Goal: Task Accomplishment & Management: Use online tool/utility

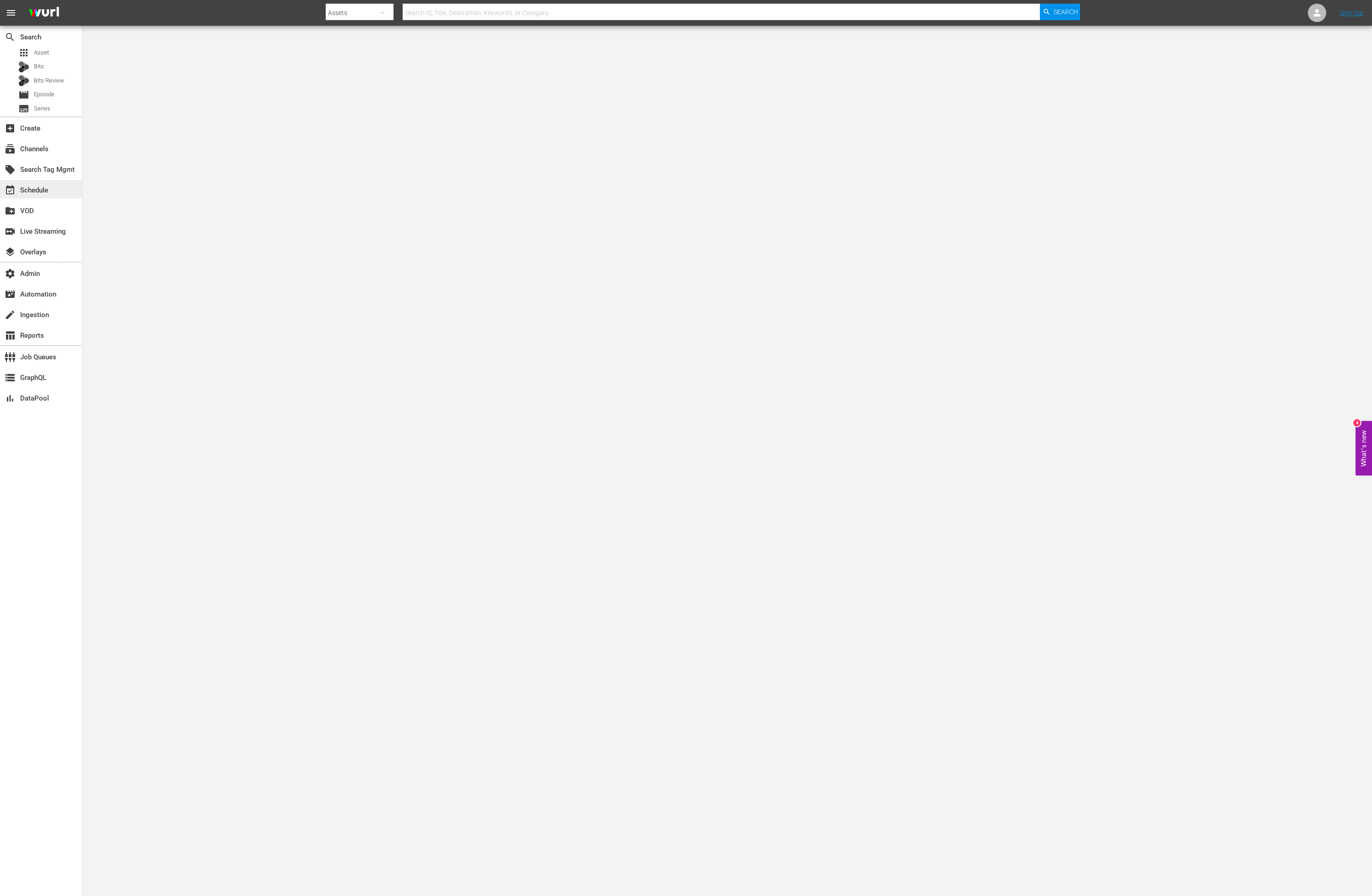
click at [33, 193] on div "event_available Schedule" at bounding box center [25, 188] width 52 height 8
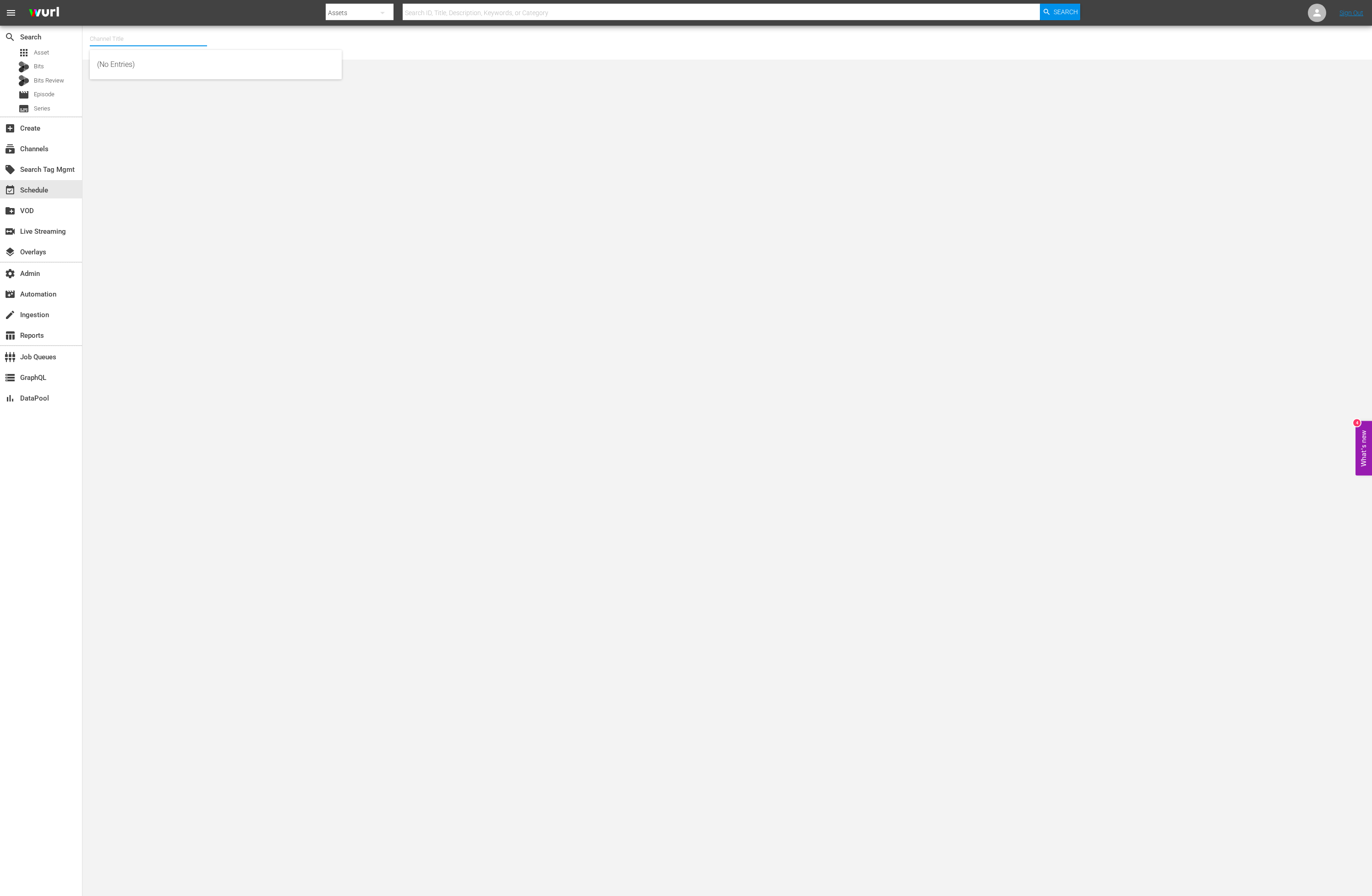
click at [162, 42] on input "text" at bounding box center [149, 39] width 117 height 22
click at [156, 82] on div "Curiosity Now (1514 - autentic_curiosity_now_1)" at bounding box center [215, 86] width 237 height 22
type input "Curiosity Now (1514 - autentic_curiosity_now_1)"
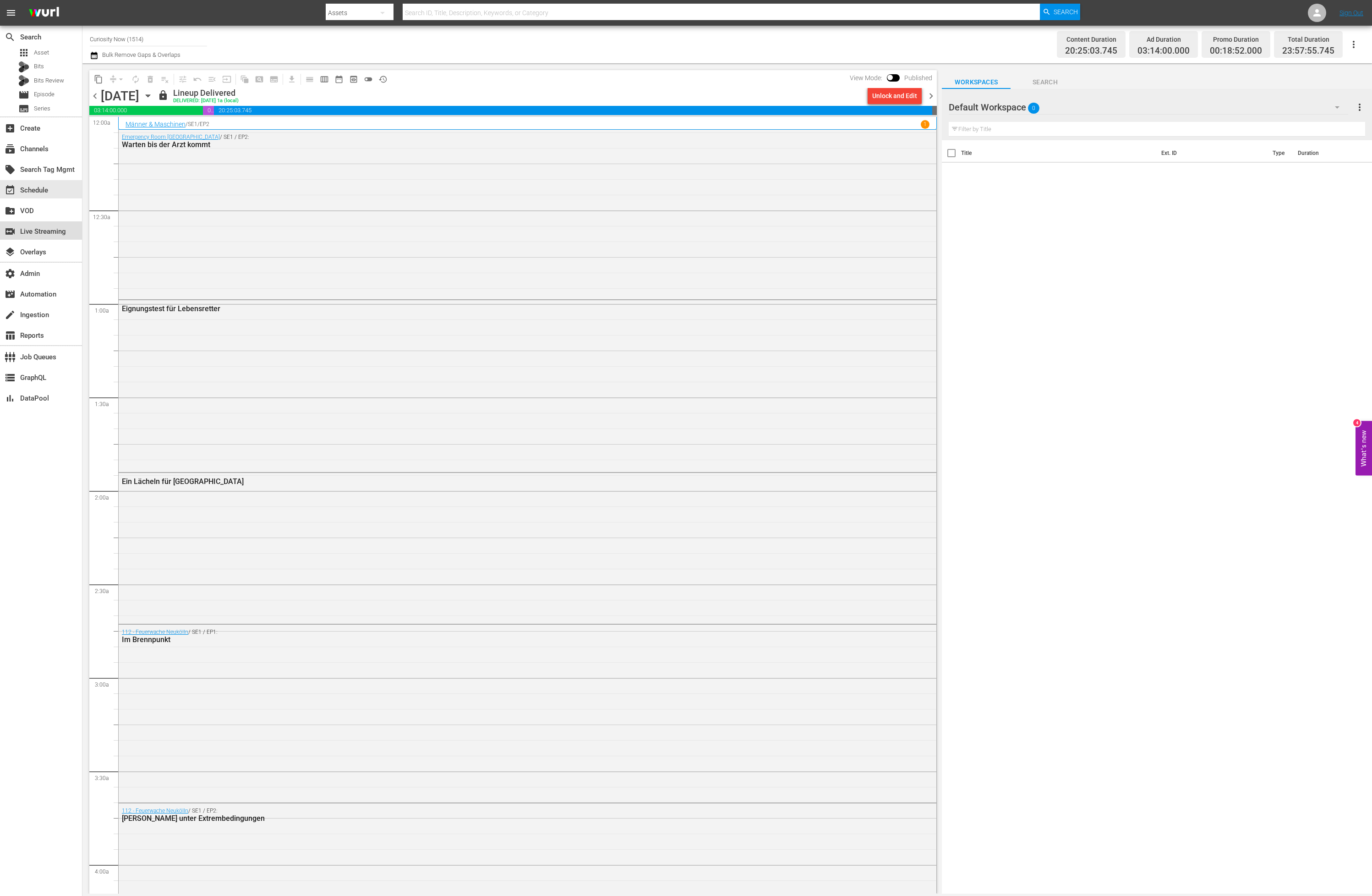
click at [40, 234] on div "switch_video Live Streaming" at bounding box center [25, 229] width 52 height 8
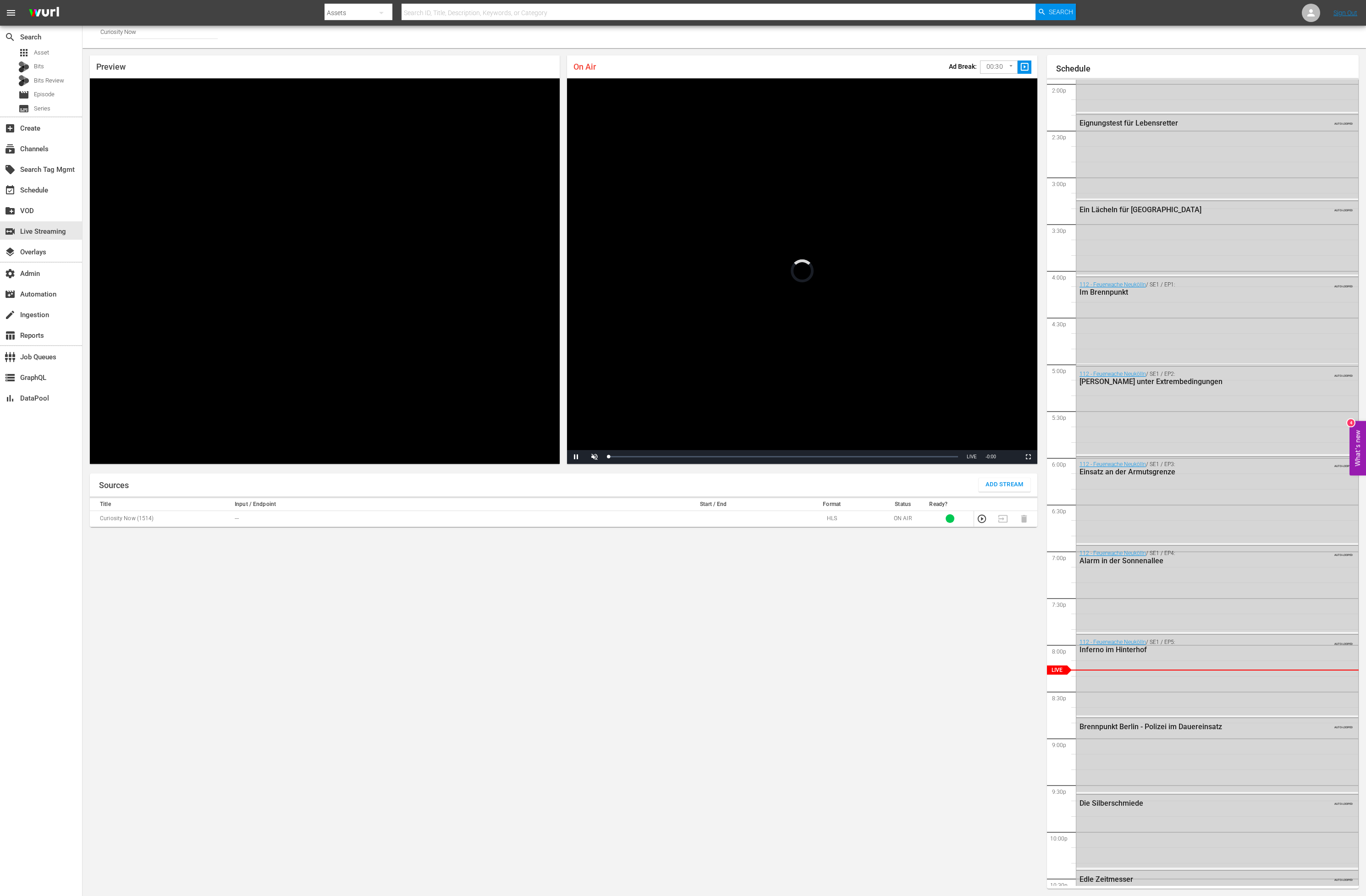
scroll to position [1441, 0]
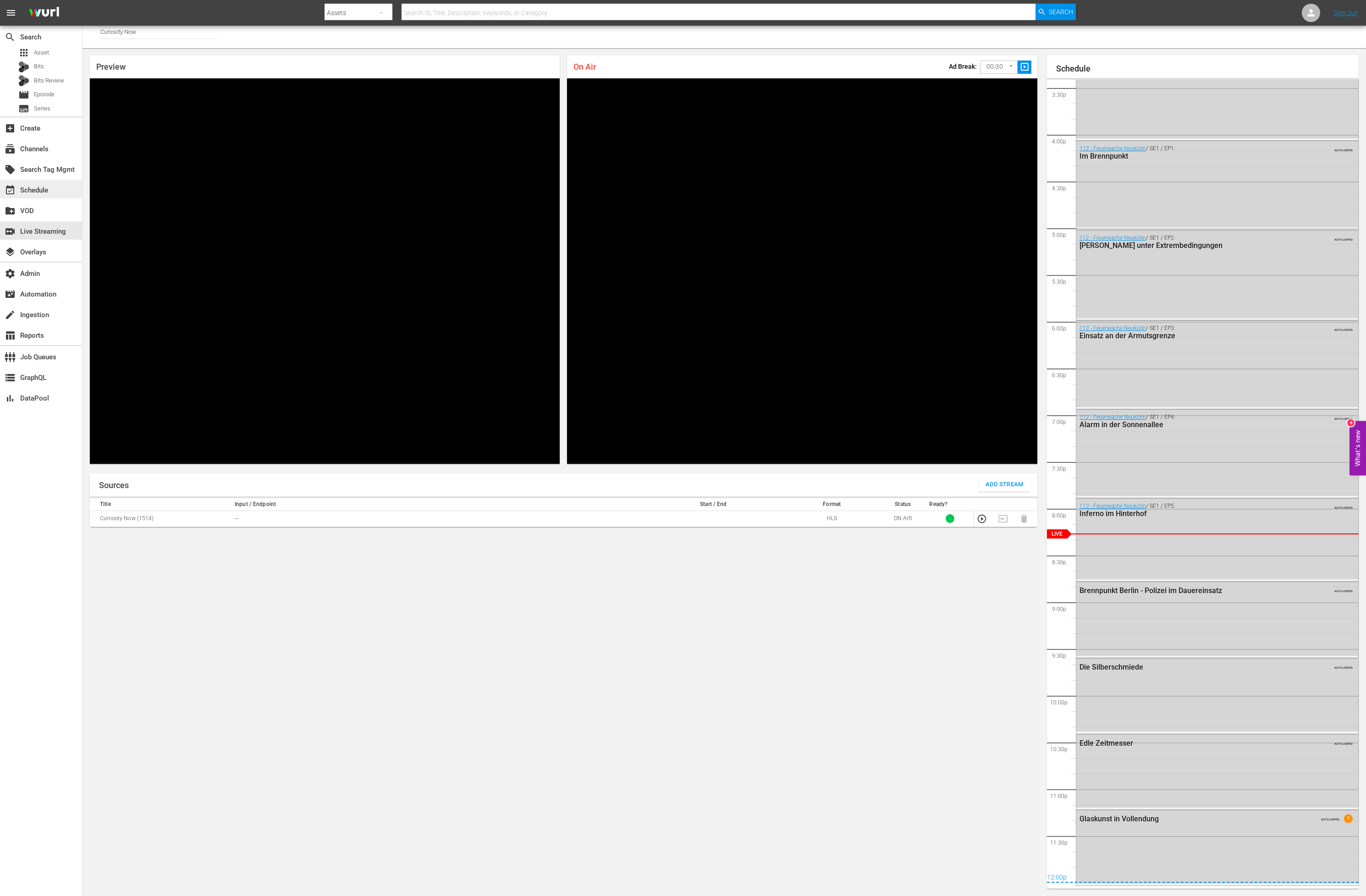
click at [32, 188] on div "event_available Schedule" at bounding box center [25, 188] width 52 height 8
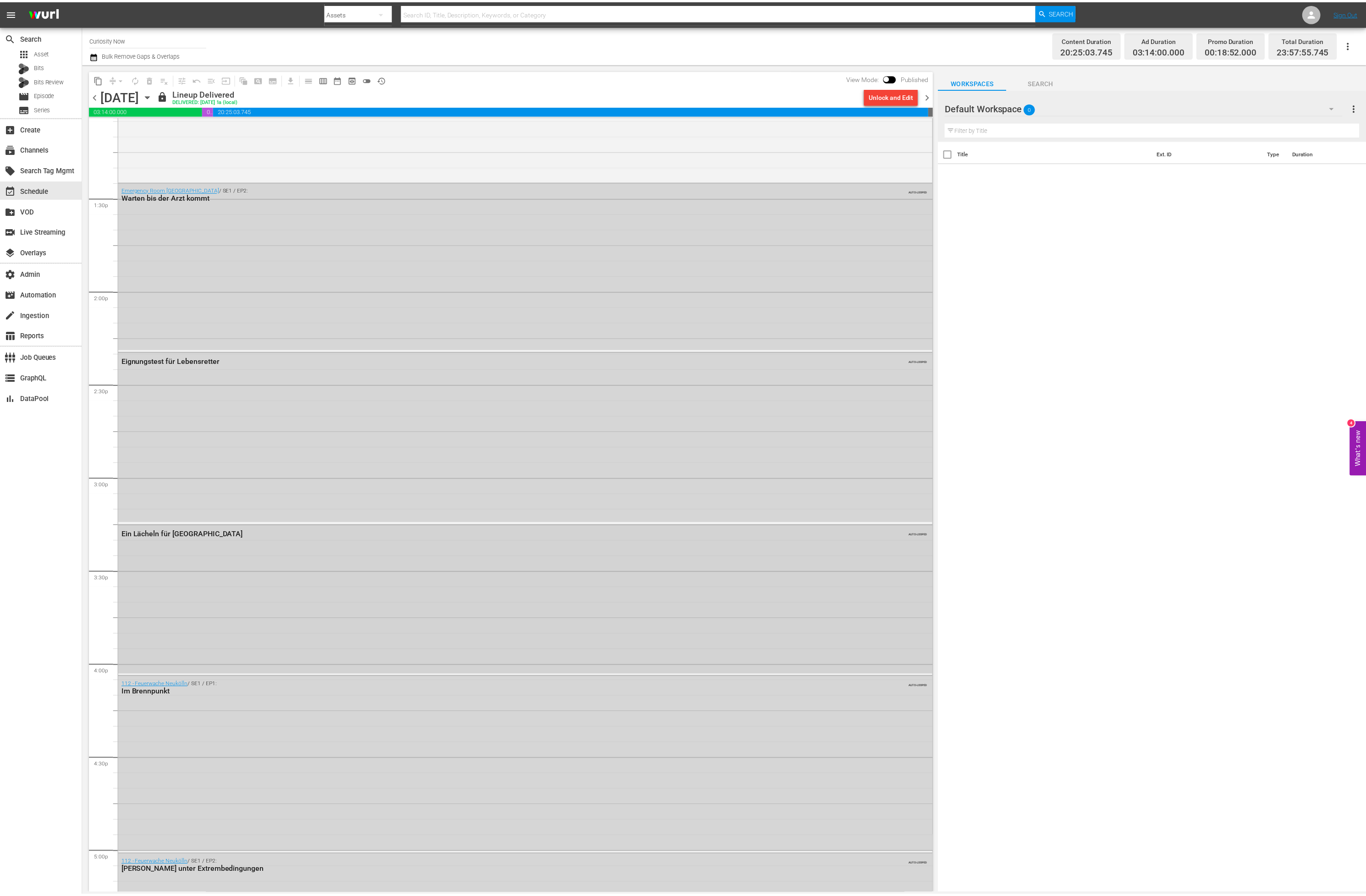
scroll to position [2322, 0]
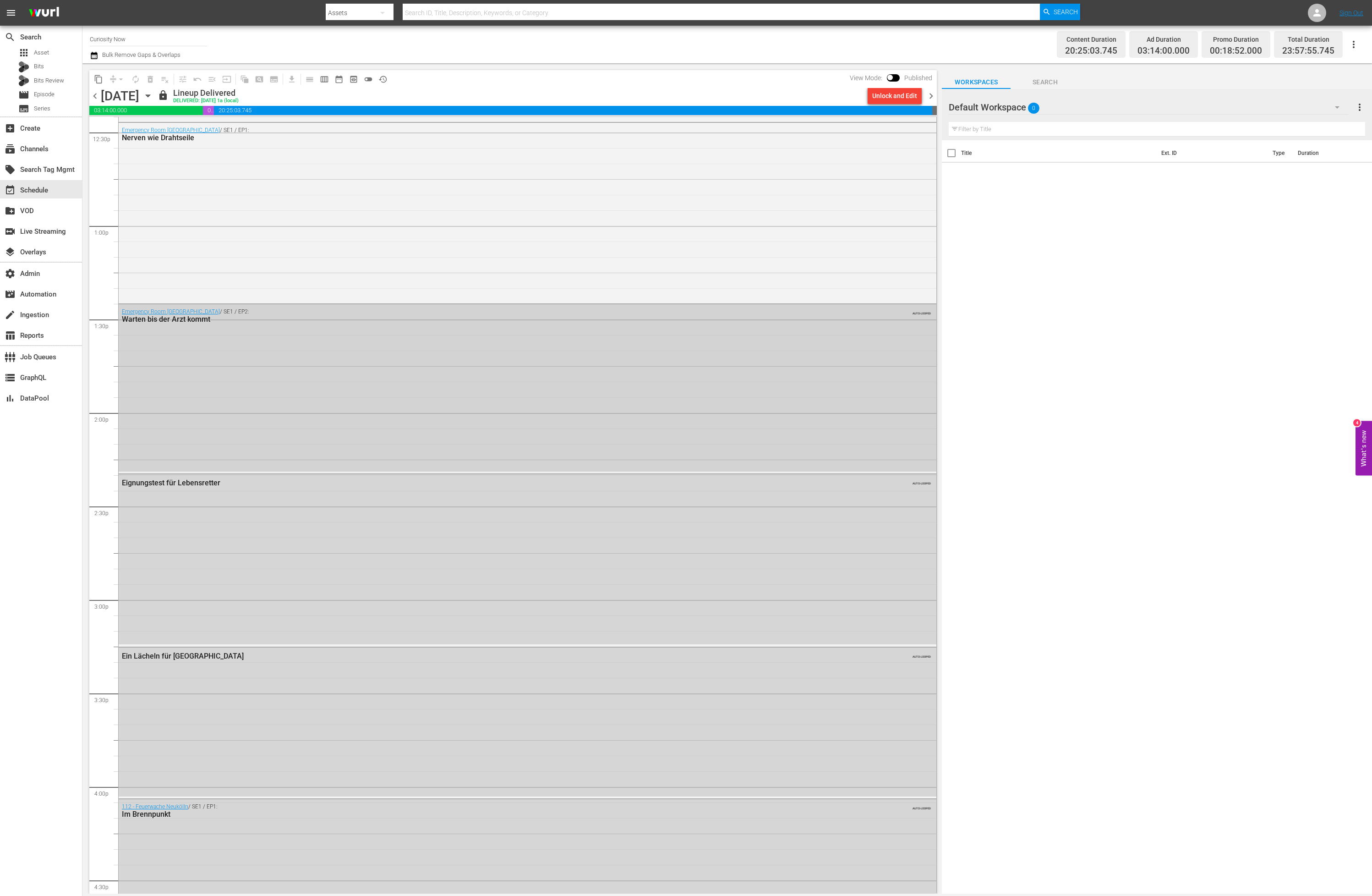
click at [309, 406] on div "Emergency Room Essen / SE1 / EP2: Warten bis der Arzt kommt AUTO-LOOPED" at bounding box center [528, 387] width 818 height 167
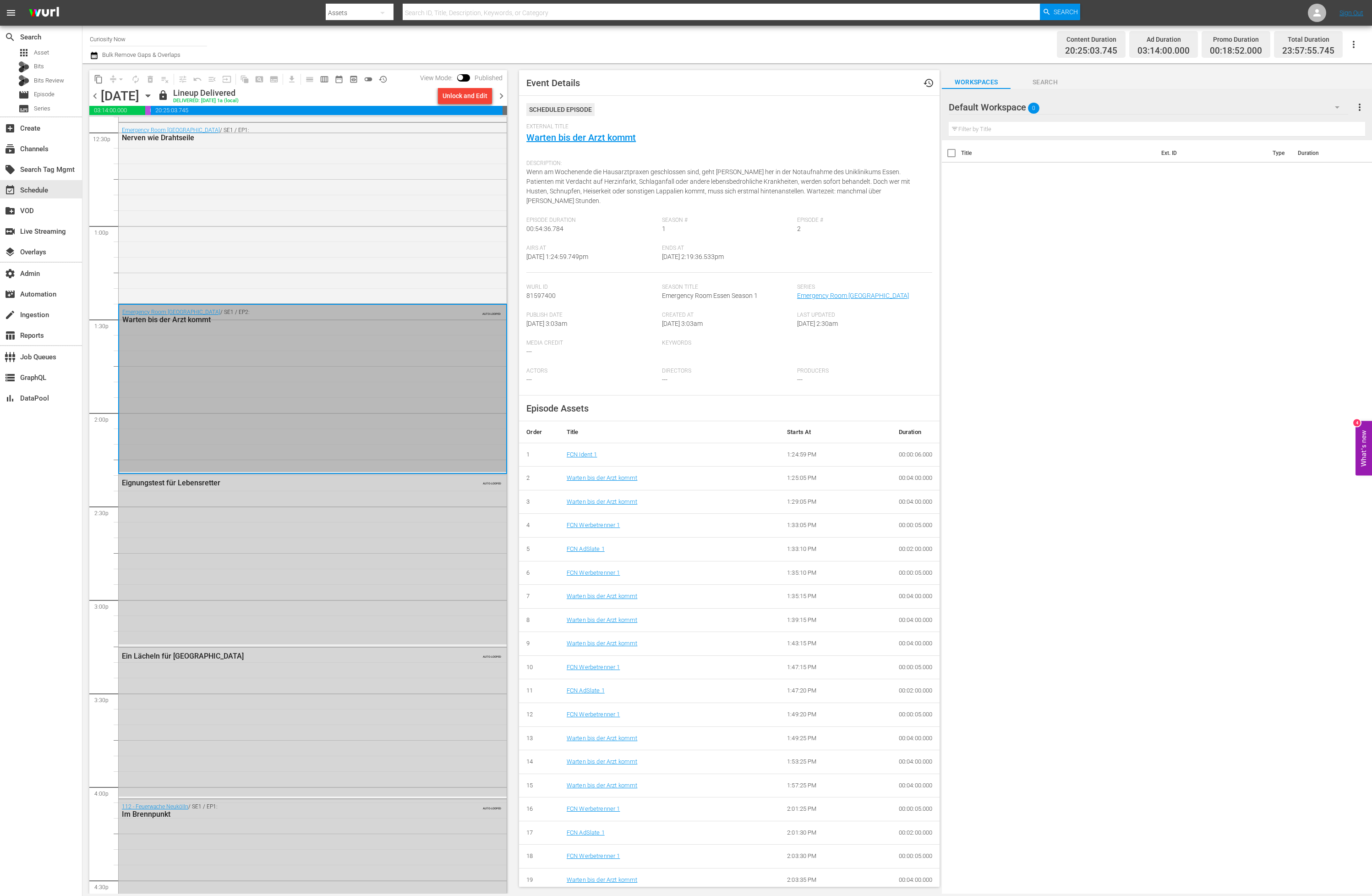
click at [243, 590] on div "Eignungstest für Lebensretter AUTO-LOOPED" at bounding box center [313, 560] width 388 height 171
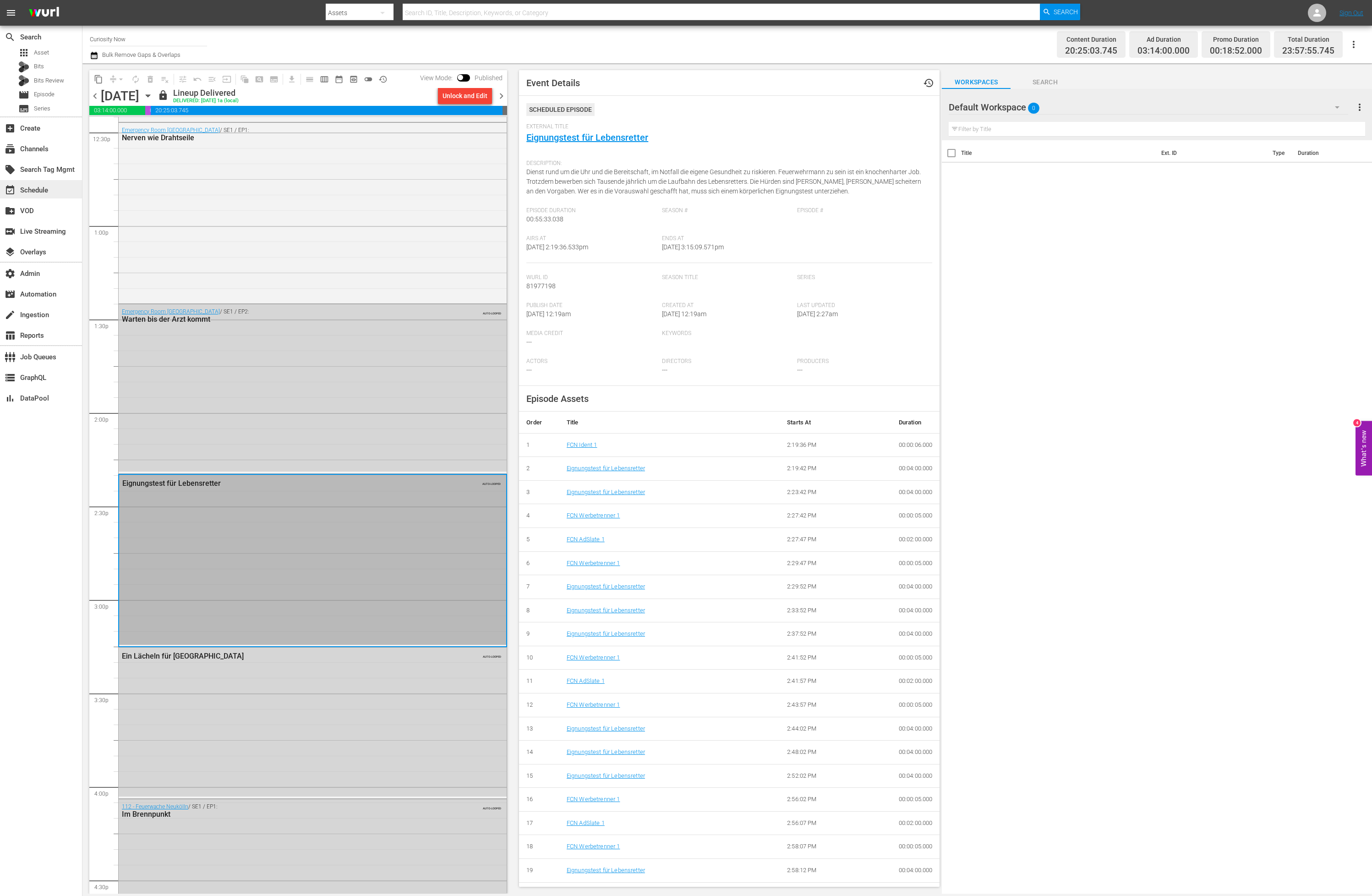
click at [45, 193] on div "event_available Schedule" at bounding box center [25, 188] width 52 height 8
click at [27, 230] on div "switch_video Live Streaming" at bounding box center [25, 229] width 52 height 8
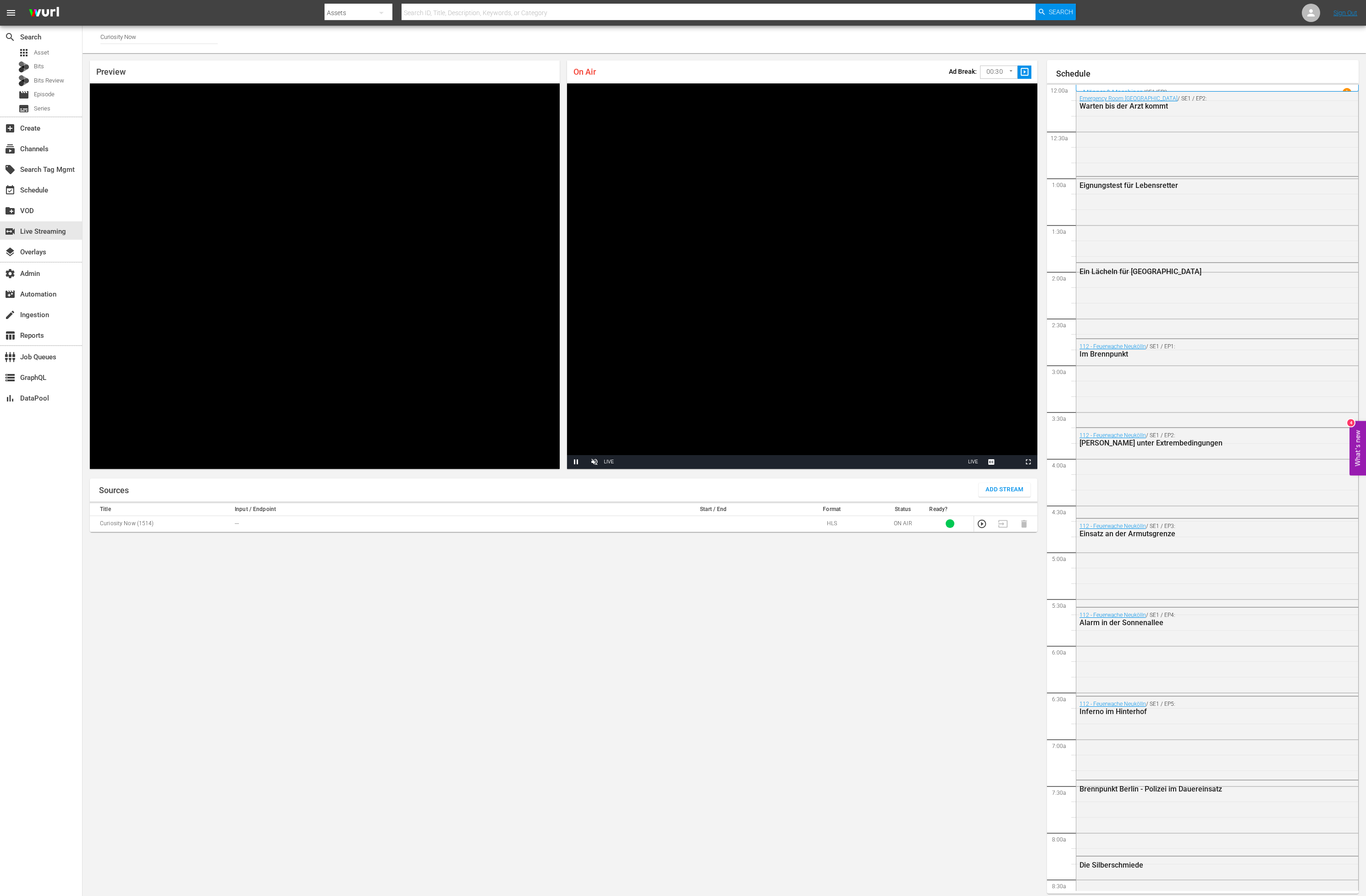
scroll to position [5, 0]
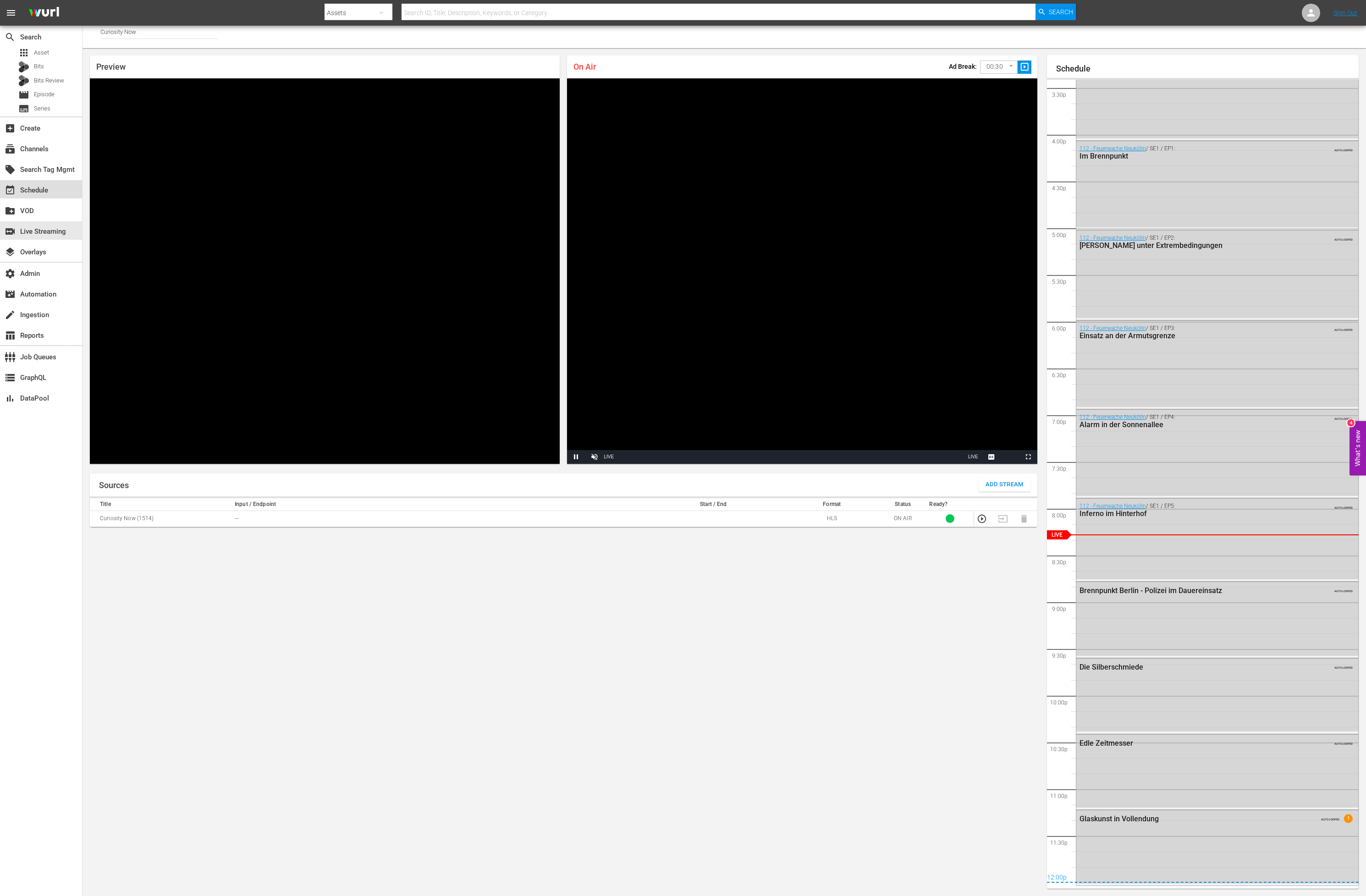
click at [29, 187] on div "event_available Schedule" at bounding box center [25, 188] width 52 height 8
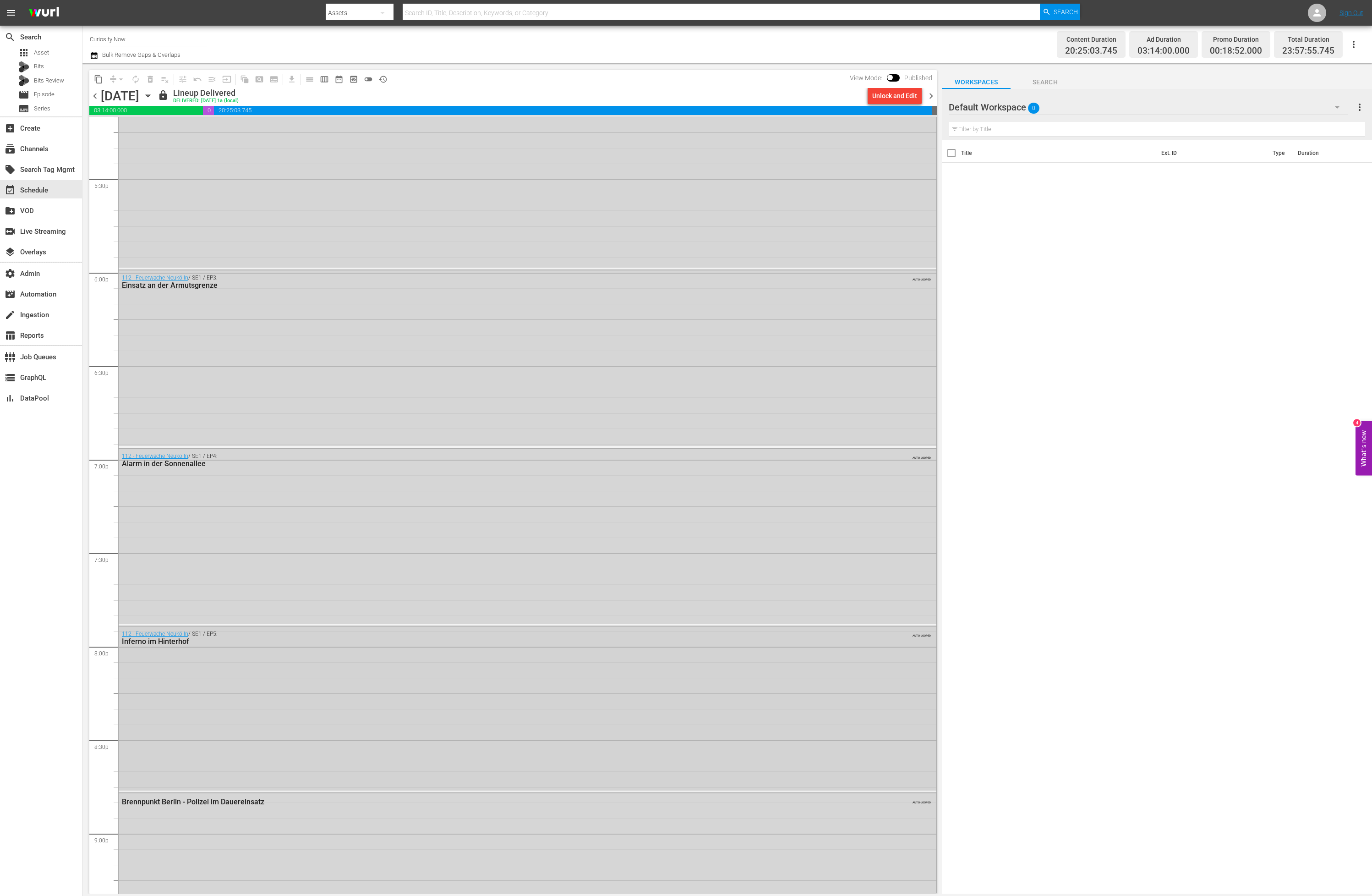
scroll to position [3367, 0]
click at [299, 410] on div "112 - Feuerwache Neukölln / SE1 / EP4: Alarm in der Sonnenallee AUTO-LOOPED" at bounding box center [528, 379] width 818 height 175
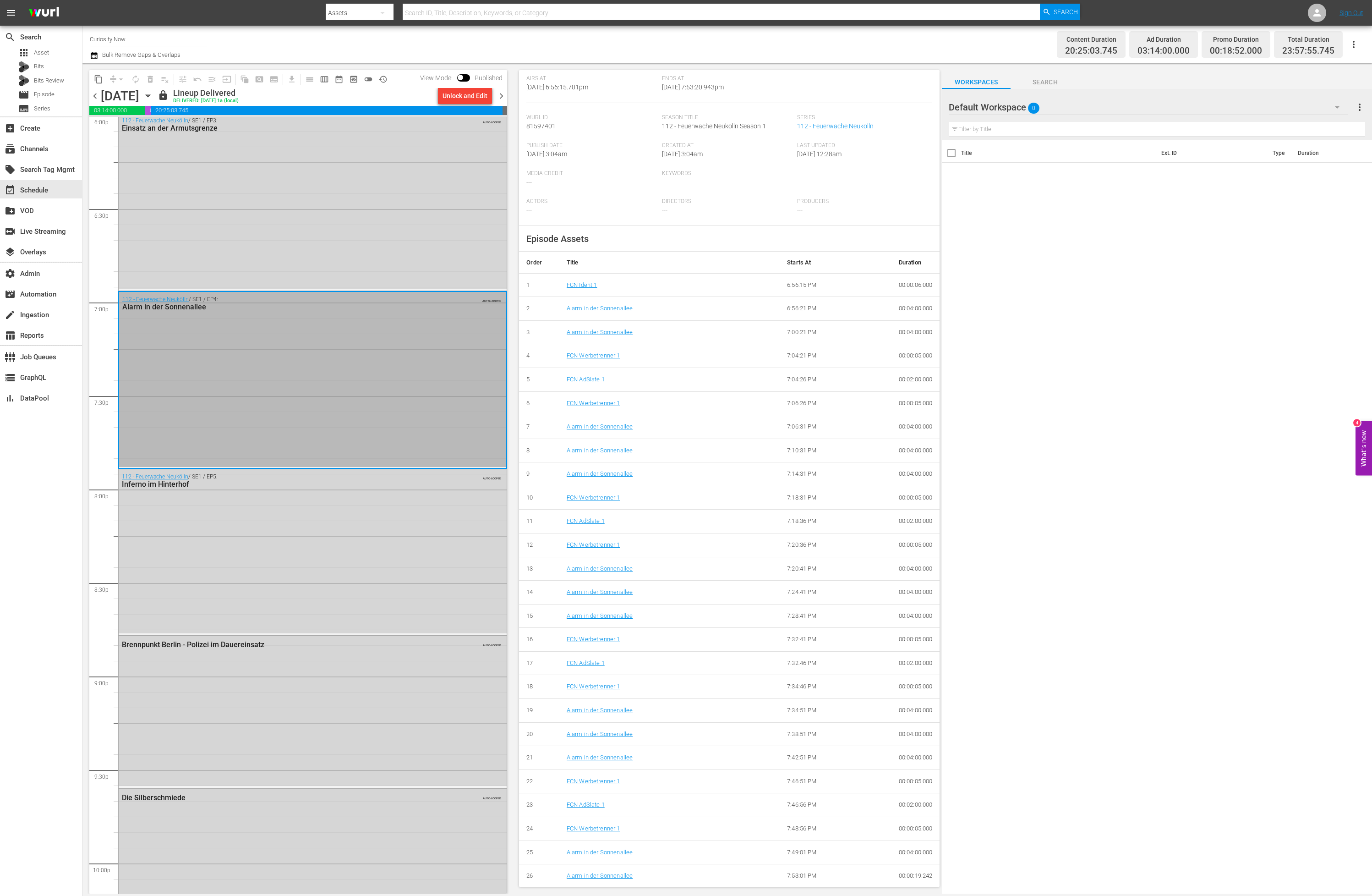
scroll to position [159, 0]
click at [286, 220] on div "112 - Feuerwache Neukölln / SE1 / EP3: Einsatz an der Armutsgrenze AUTO-LOOPED" at bounding box center [313, 201] width 388 height 175
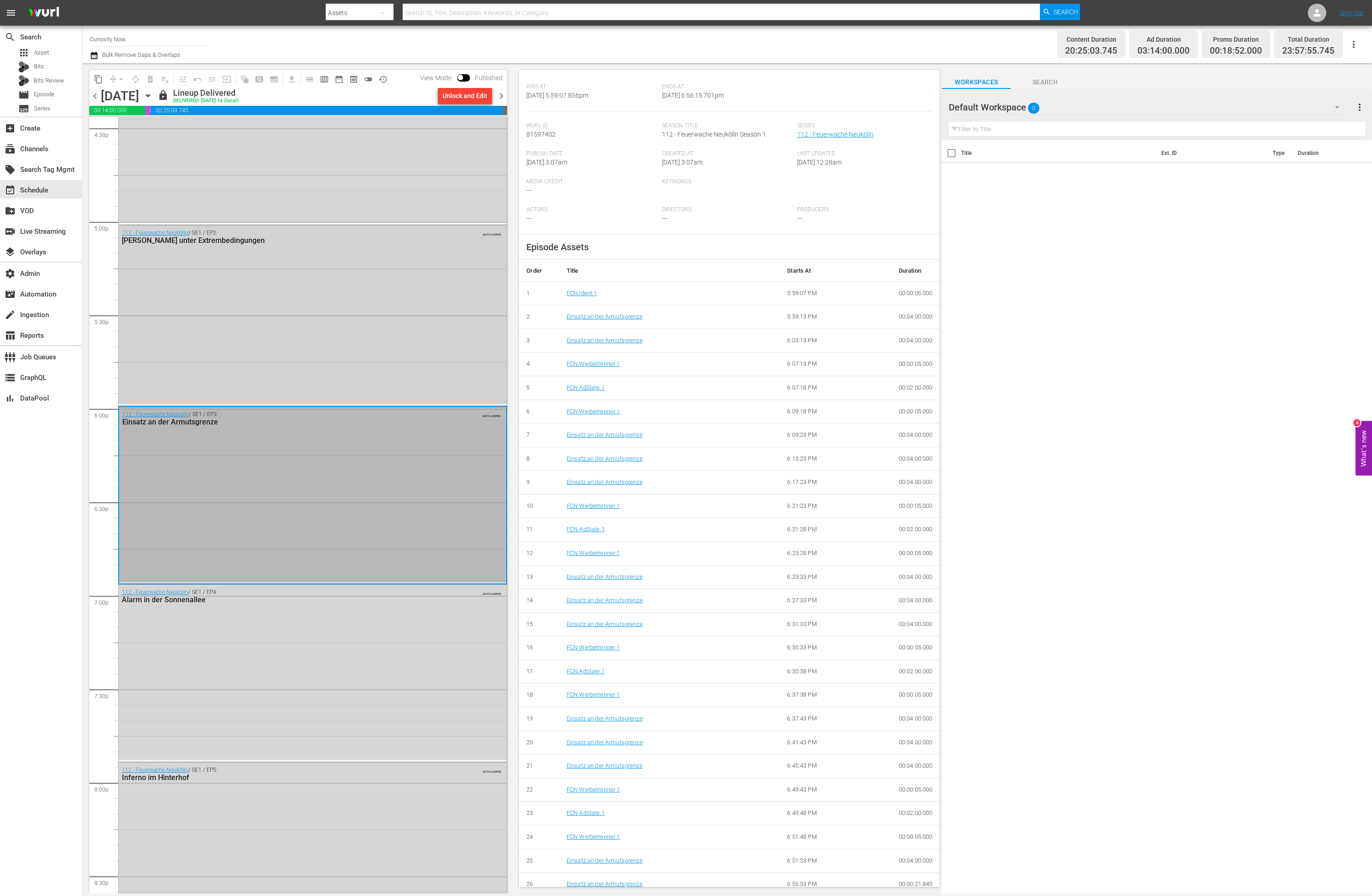
scroll to position [3054, 0]
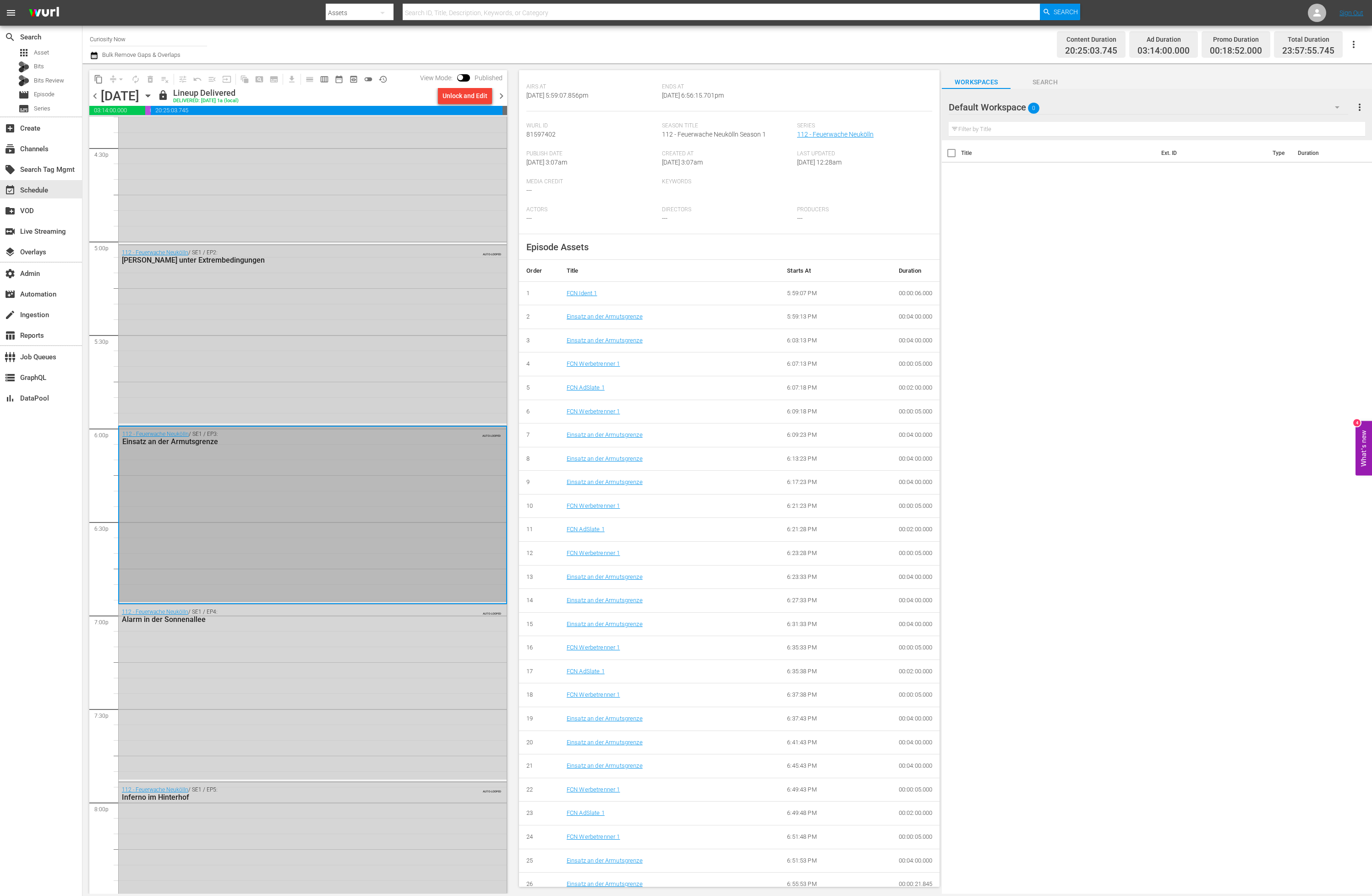
click at [343, 382] on div "112 - Feuerwache Neukölln / SE1 / EP2: [PERSON_NAME] unter Extrembedingungen AU…" at bounding box center [313, 335] width 388 height 179
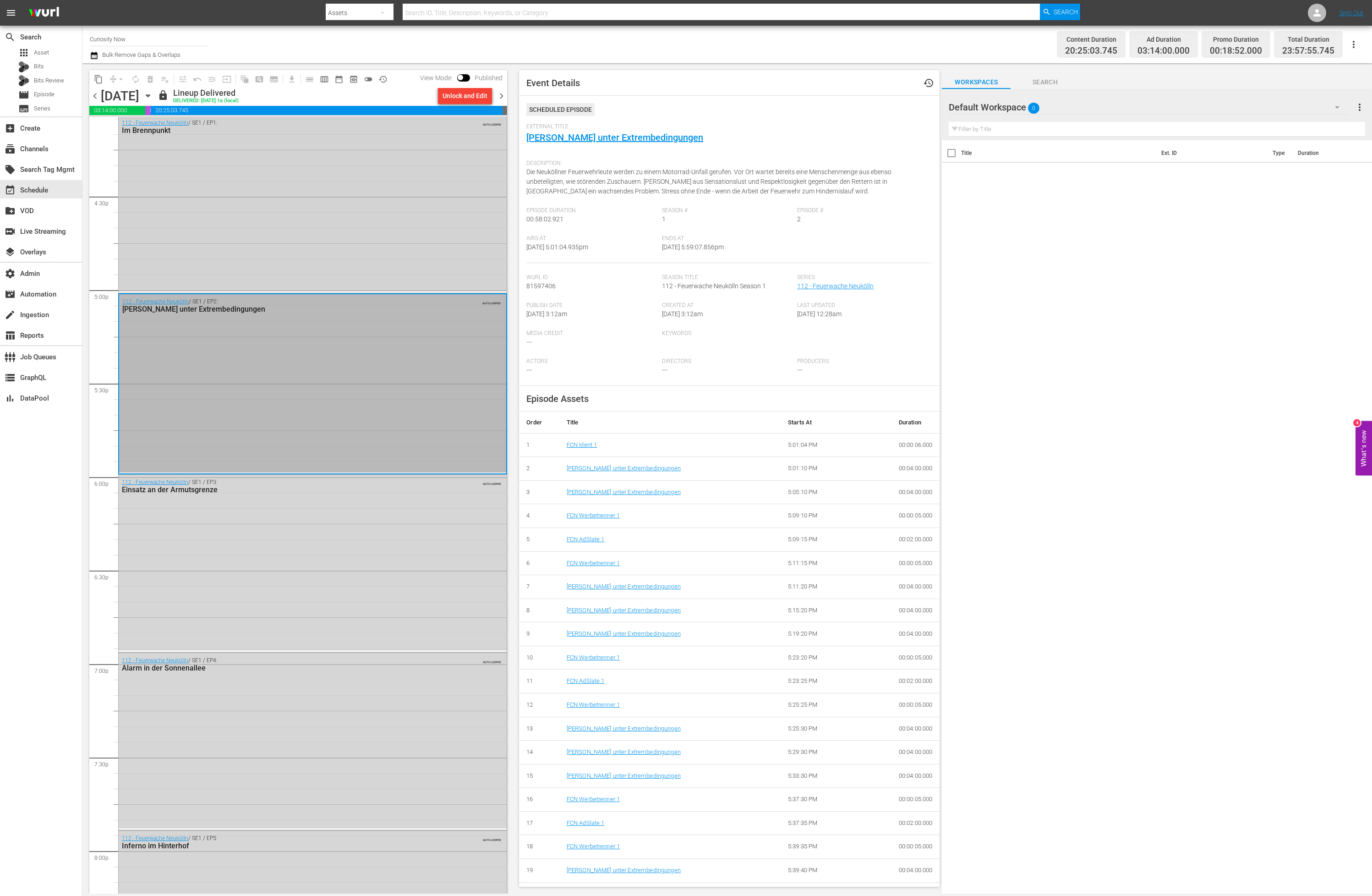
scroll to position [2830, 0]
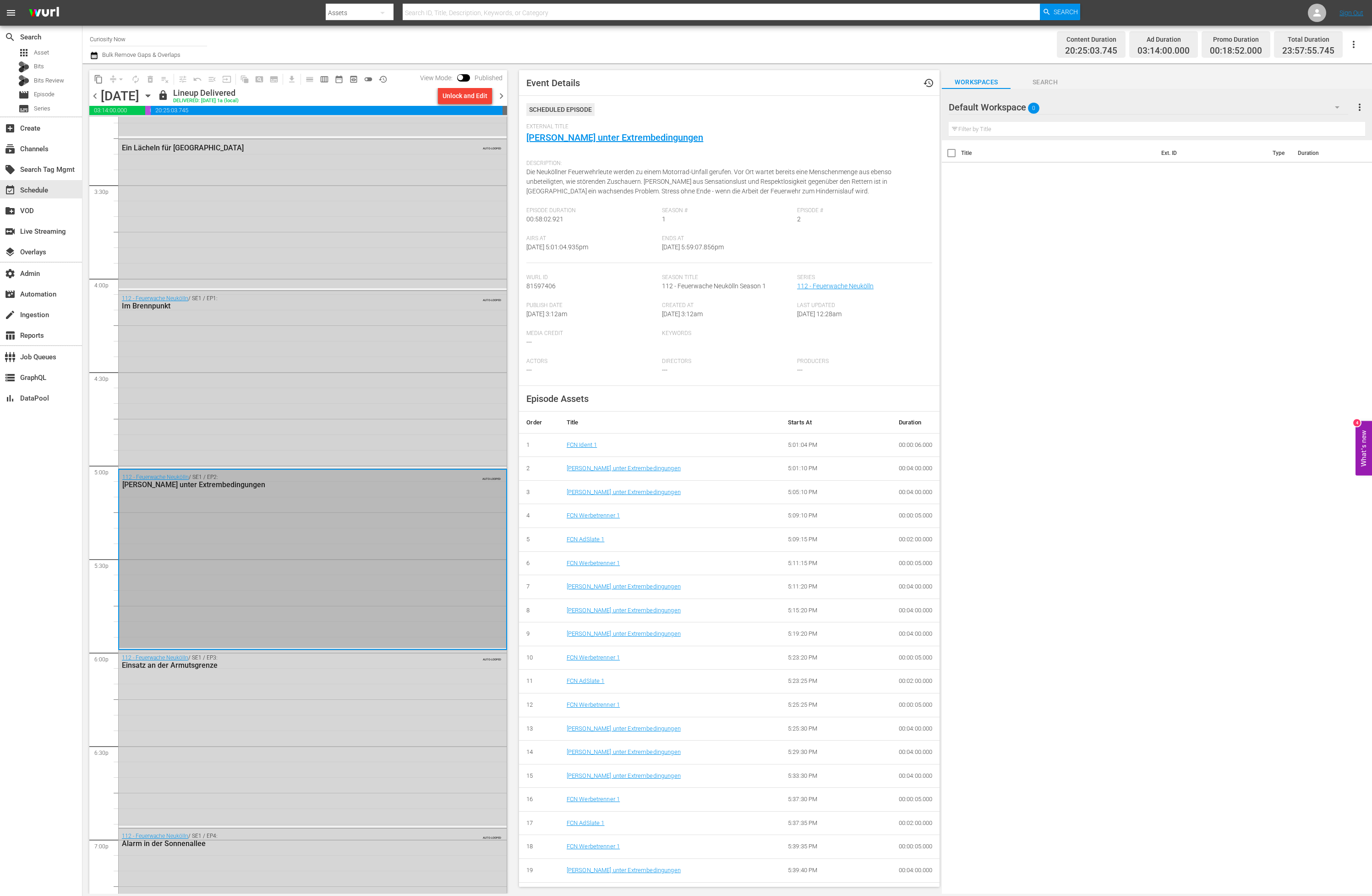
click at [333, 372] on div "112 - Feuerwache Neukölln / SE1 / EP1: Im Brennpunkt AUTO-LOOPED" at bounding box center [313, 378] width 388 height 175
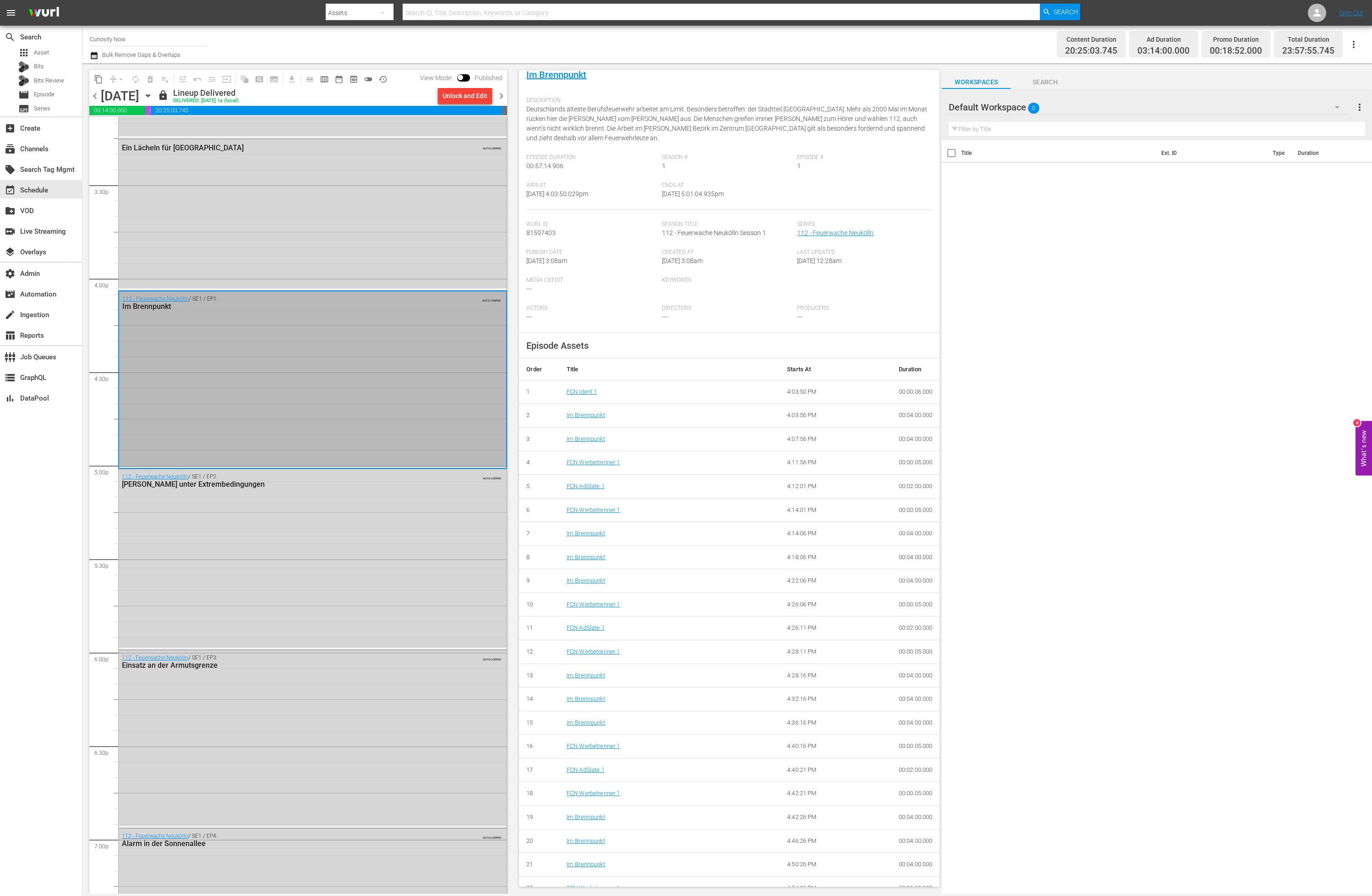
scroll to position [83, 0]
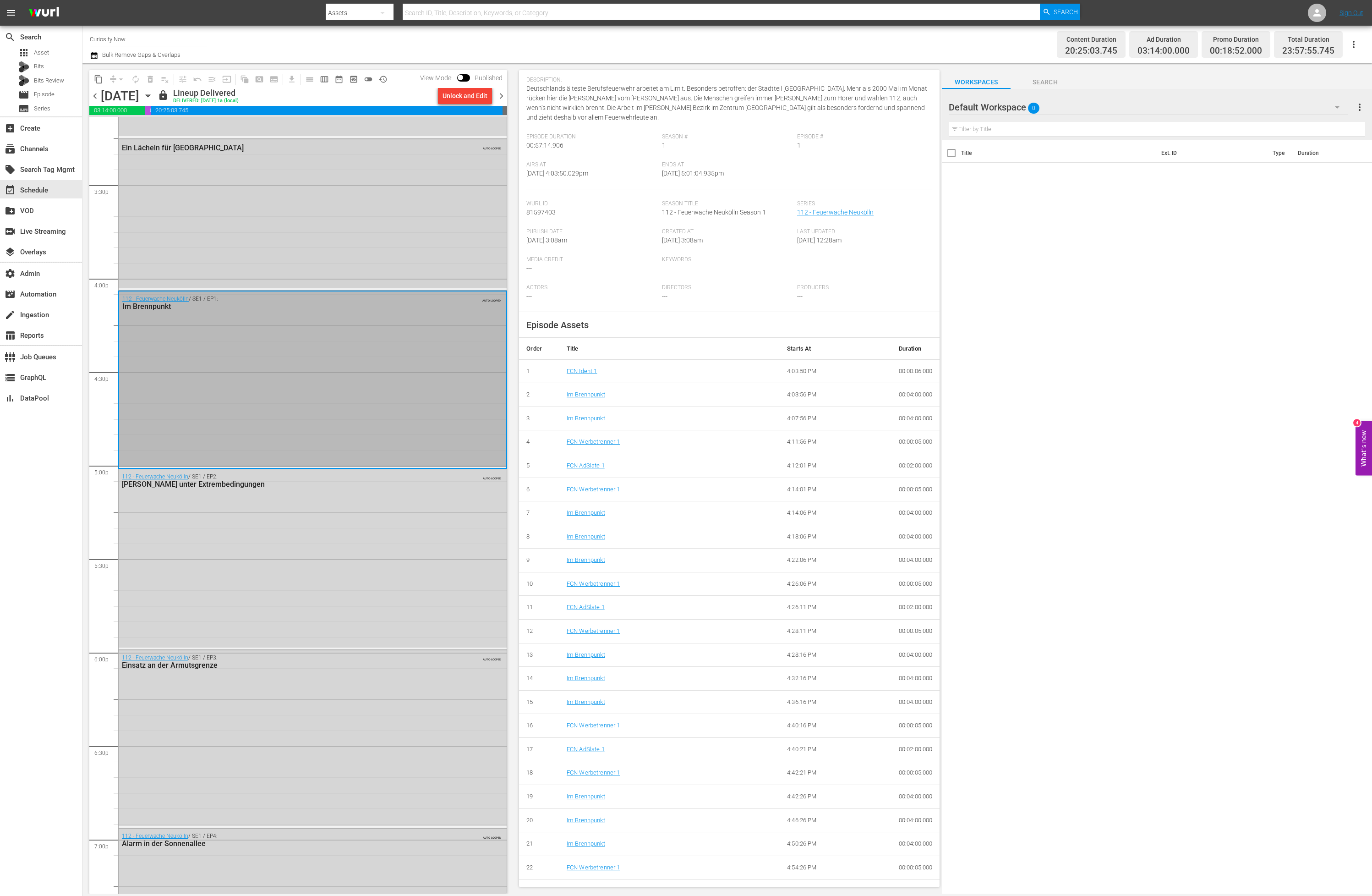
click at [303, 245] on div "Ein Lächeln für Manila AUTO-LOOPED" at bounding box center [313, 214] width 388 height 149
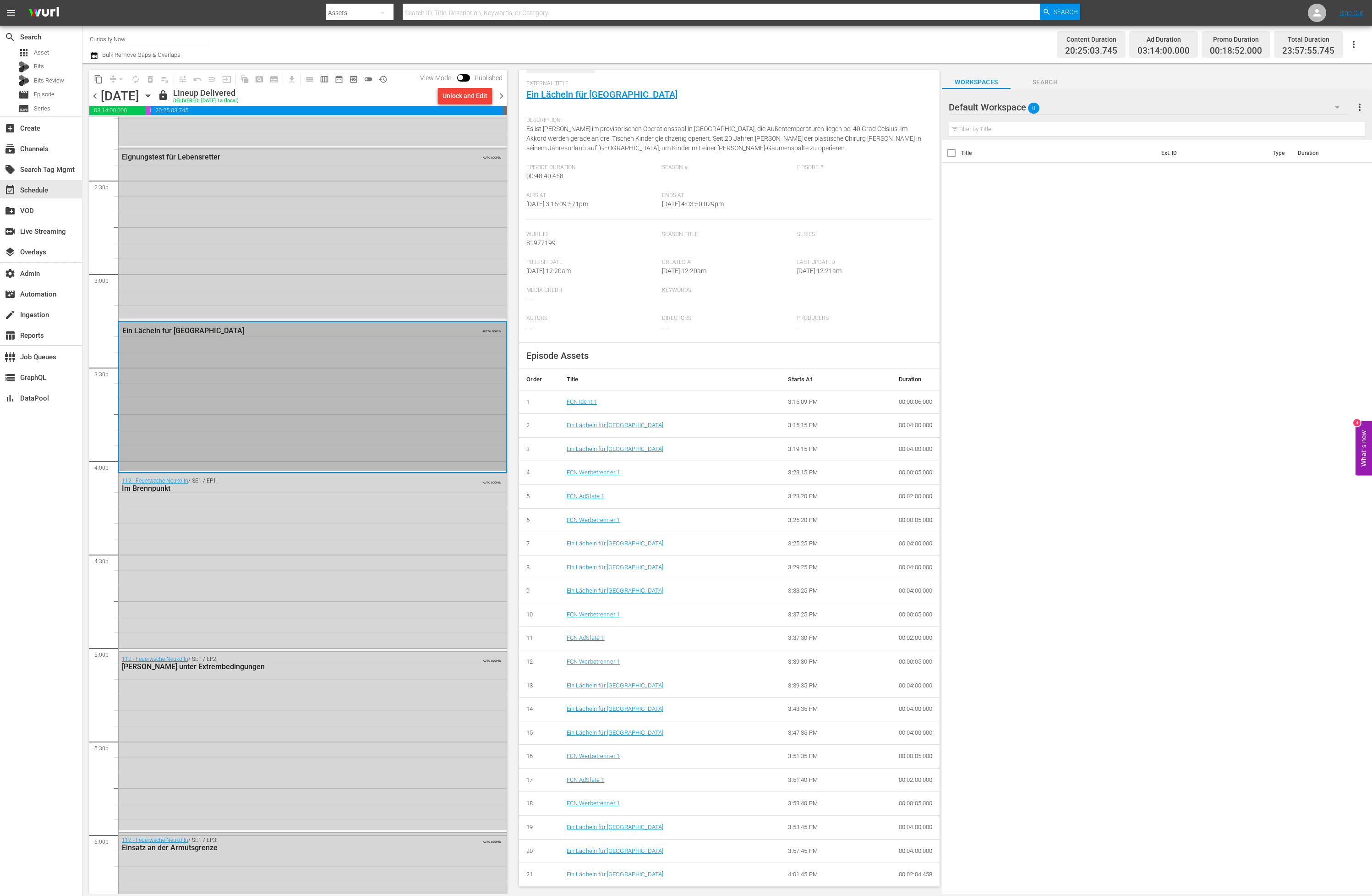
scroll to position [2642, 0]
click at [295, 234] on div "Eignungstest für Lebensretter AUTO-LOOPED" at bounding box center [313, 239] width 388 height 171
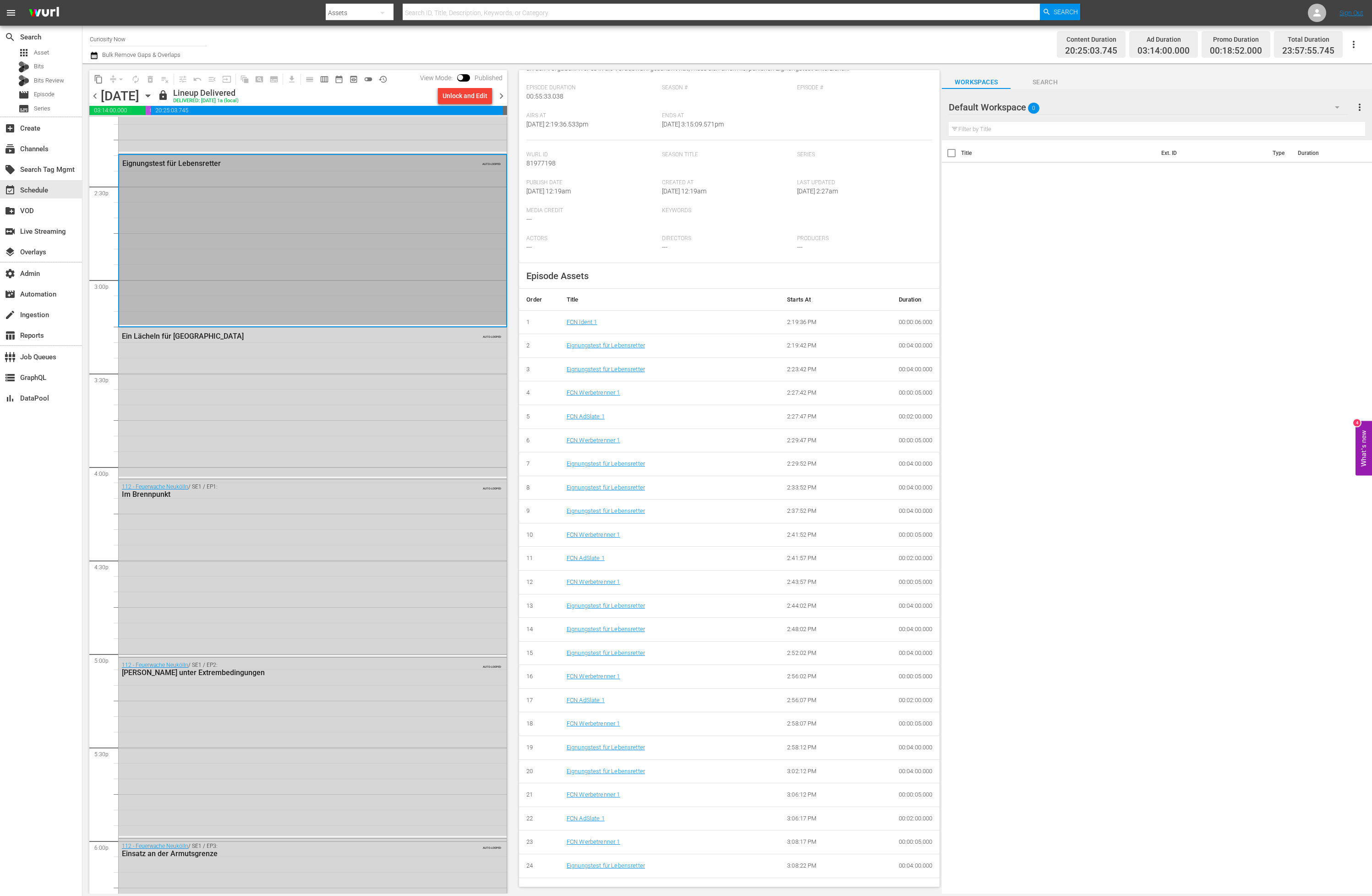
scroll to position [138, 0]
